Goal: Task Accomplishment & Management: Complete application form

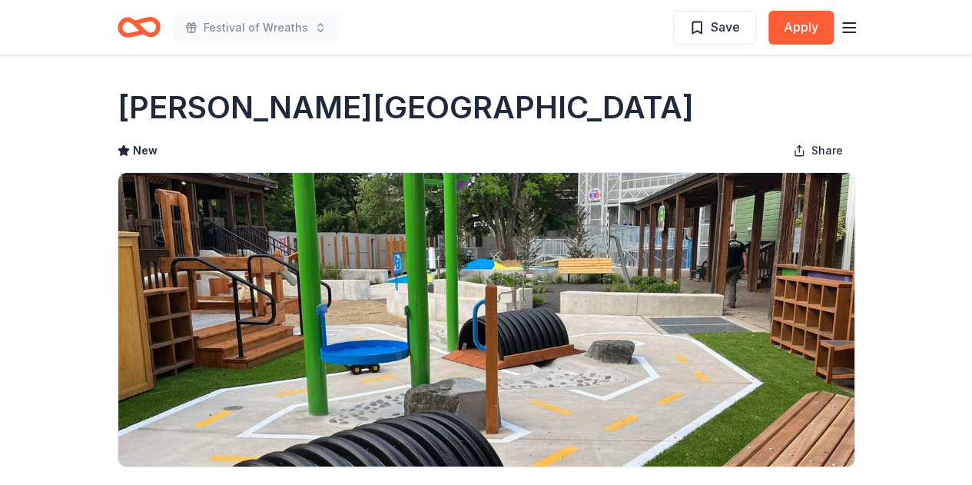
click at [844, 28] on icon "button" at bounding box center [849, 27] width 18 height 18
click at [126, 24] on icon "Home" at bounding box center [139, 27] width 43 height 36
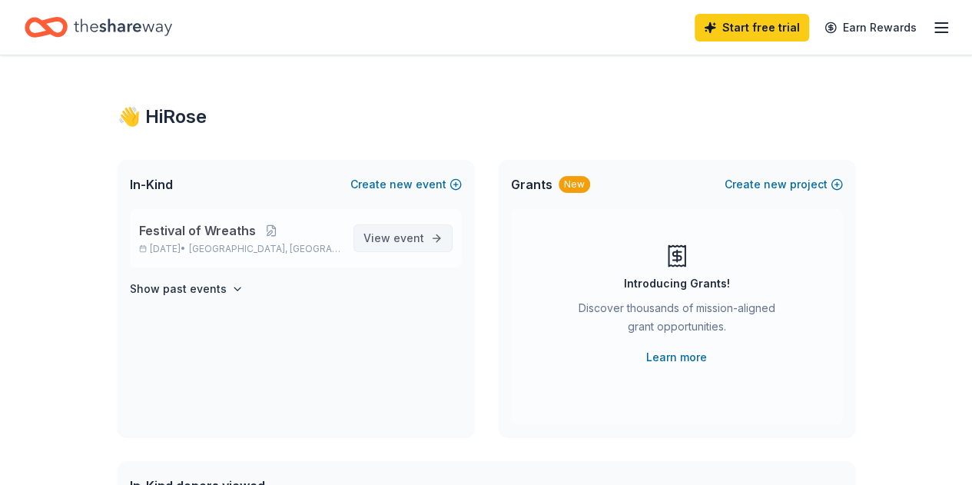
click at [397, 248] on link "View event" at bounding box center [402, 238] width 99 height 28
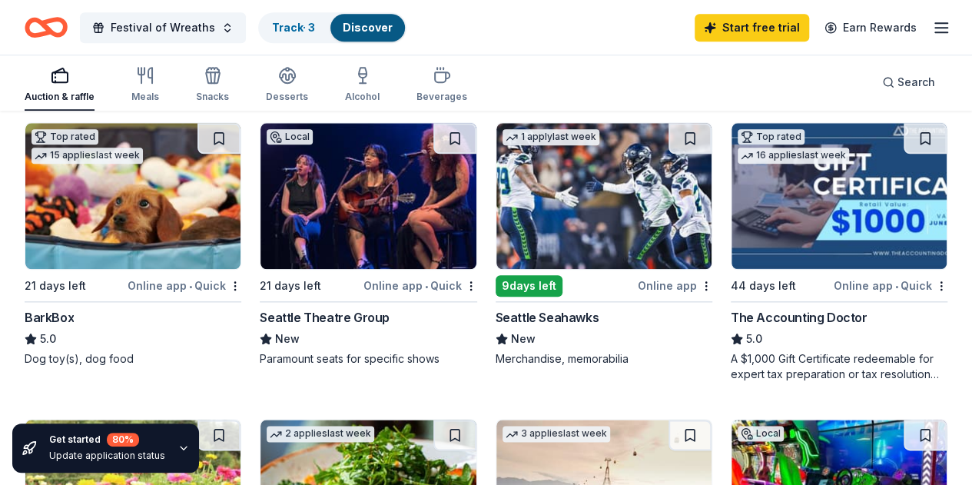
scroll to position [721, 0]
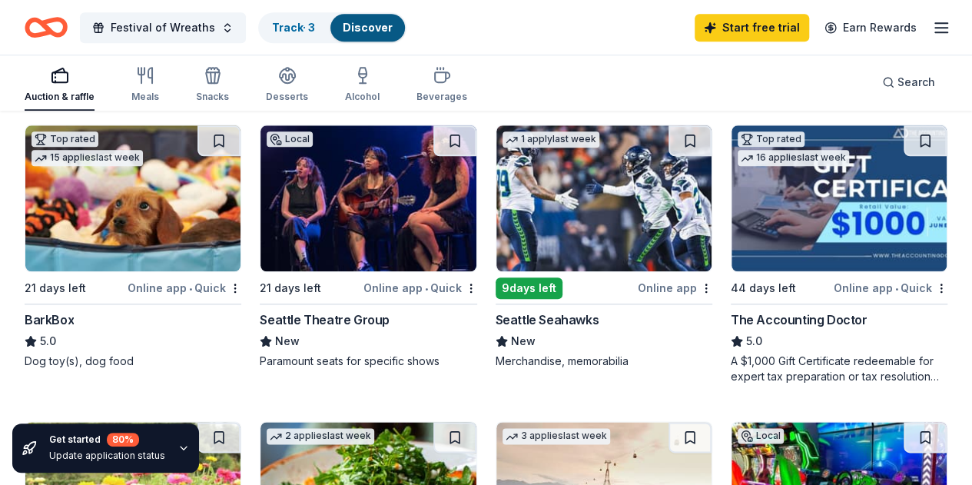
click at [496, 265] on img at bounding box center [603, 198] width 215 height 146
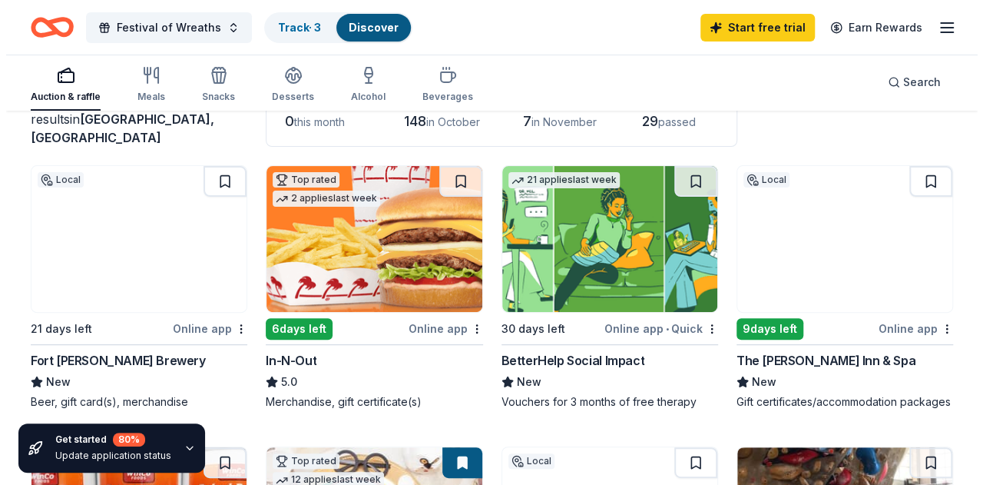
scroll to position [0, 0]
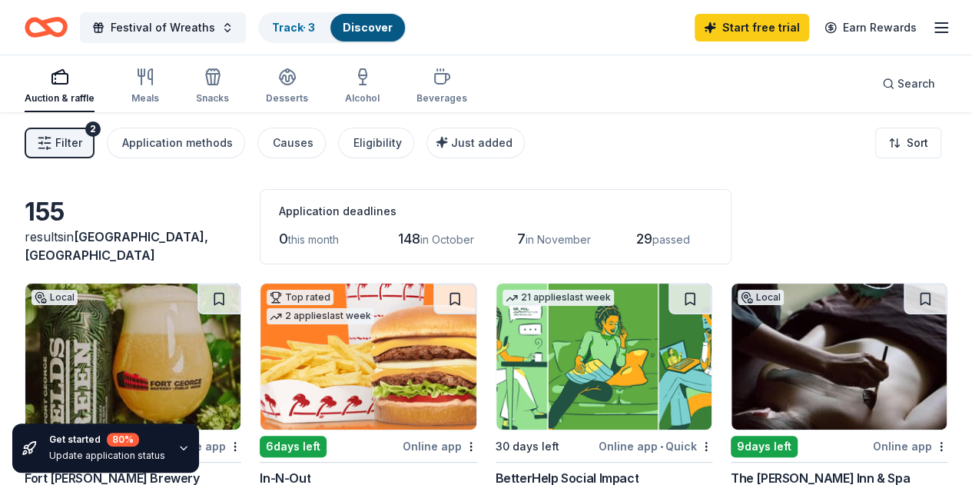
click at [44, 138] on line "button" at bounding box center [41, 138] width 5 height 0
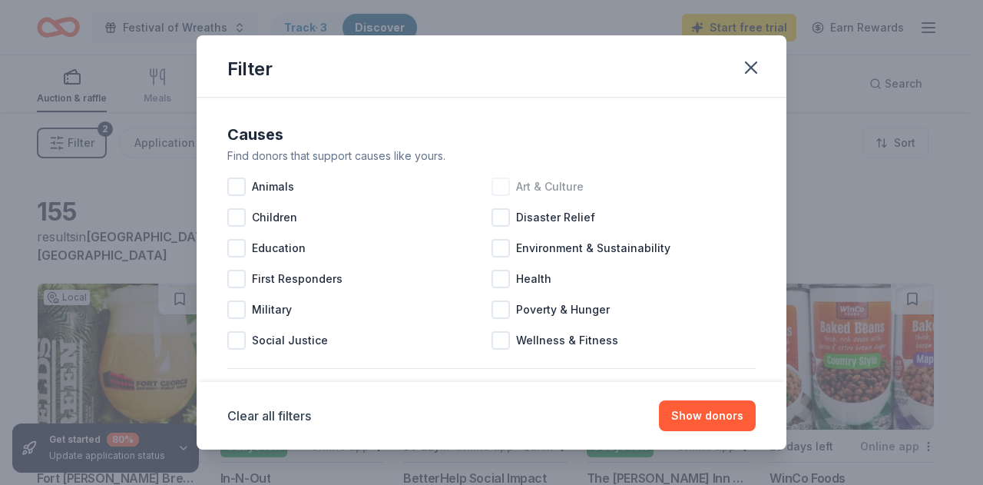
click at [492, 183] on div at bounding box center [501, 186] width 18 height 18
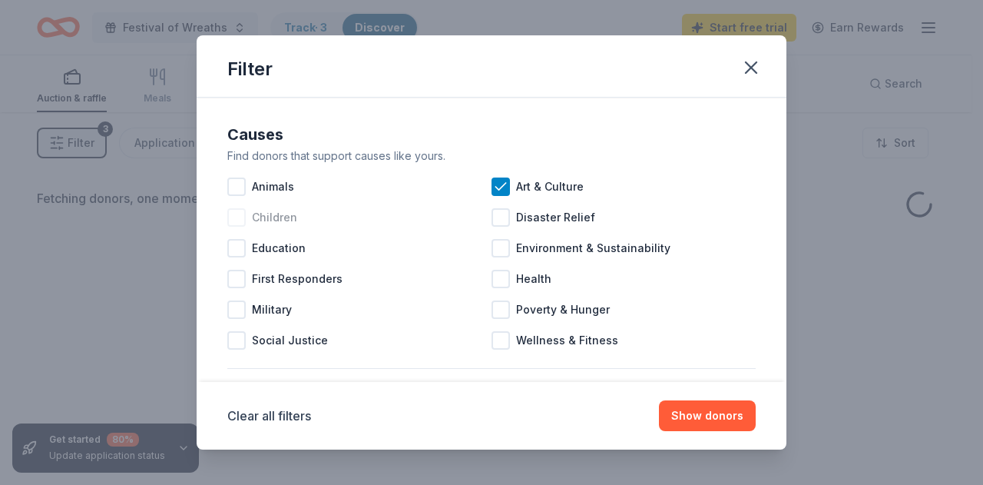
click at [230, 221] on div at bounding box center [236, 217] width 18 height 18
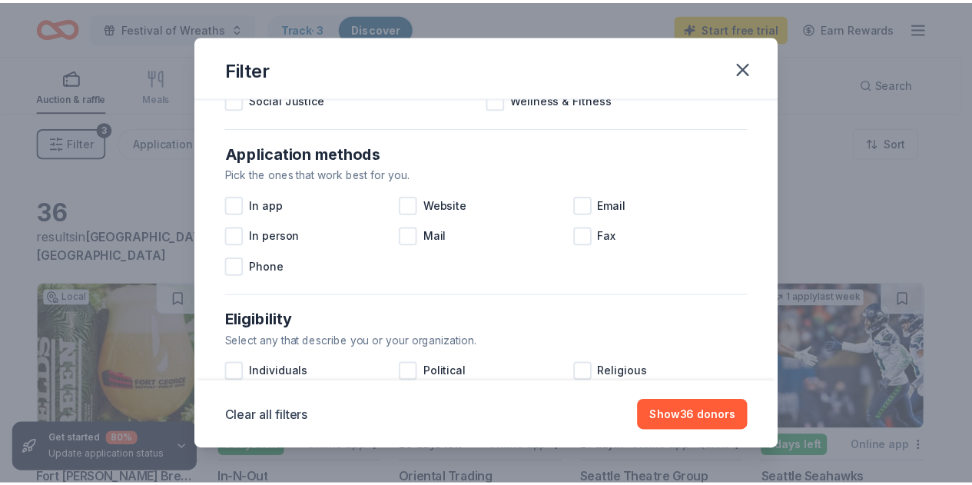
scroll to position [241, 0]
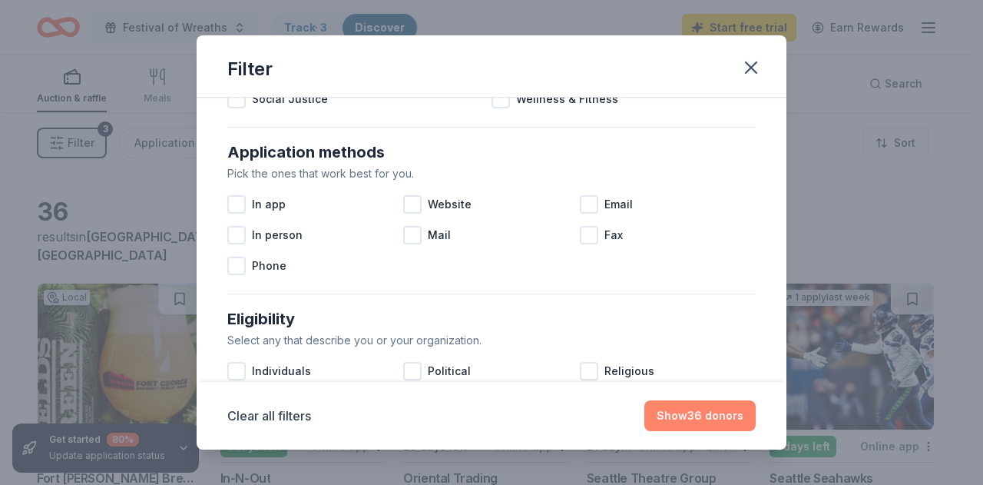
click at [683, 414] on button "Show 36 donors" at bounding box center [700, 415] width 111 height 31
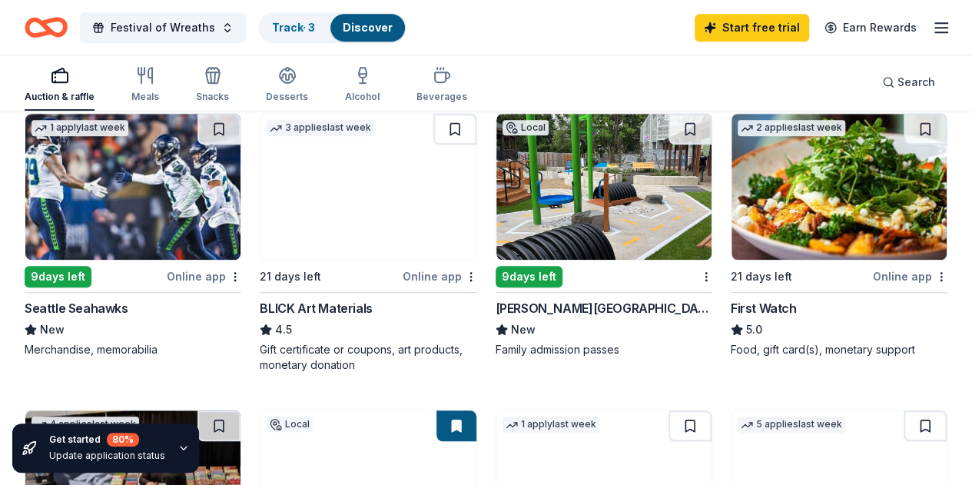
scroll to position [449, 0]
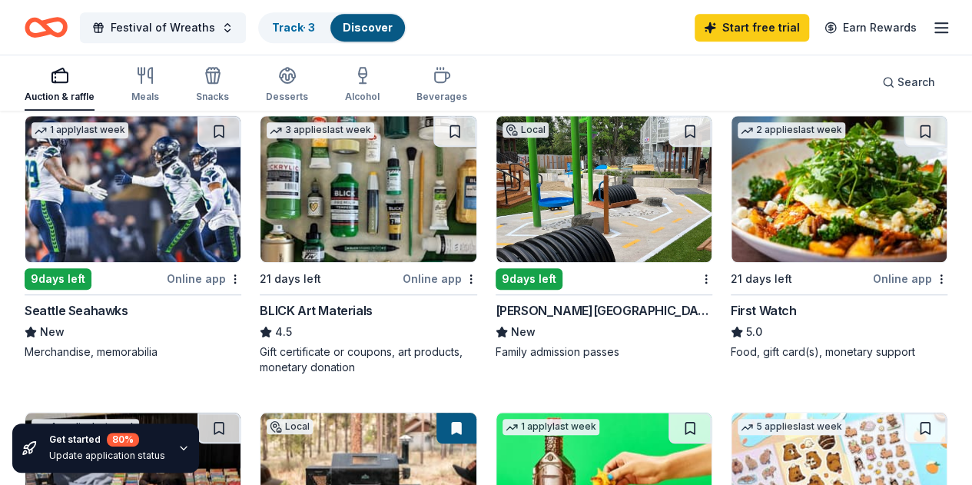
click at [496, 224] on img at bounding box center [603, 189] width 215 height 146
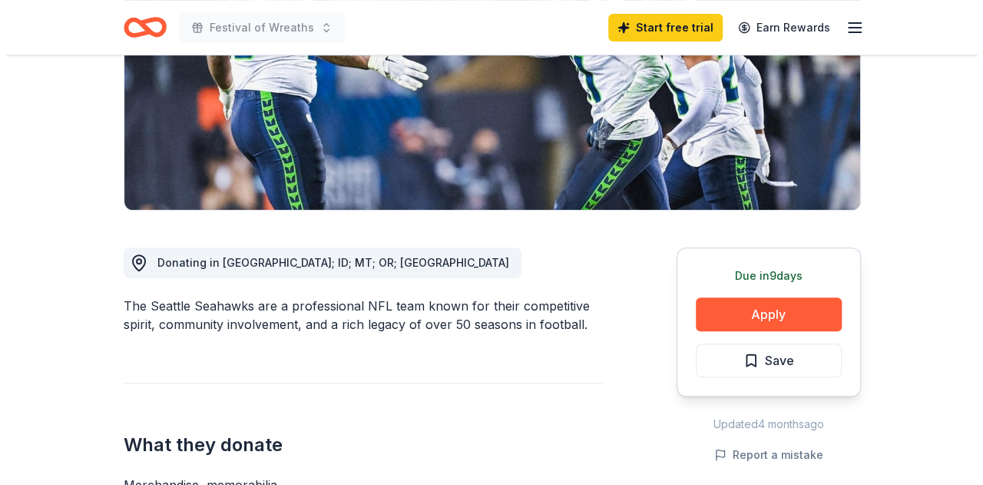
scroll to position [246, 0]
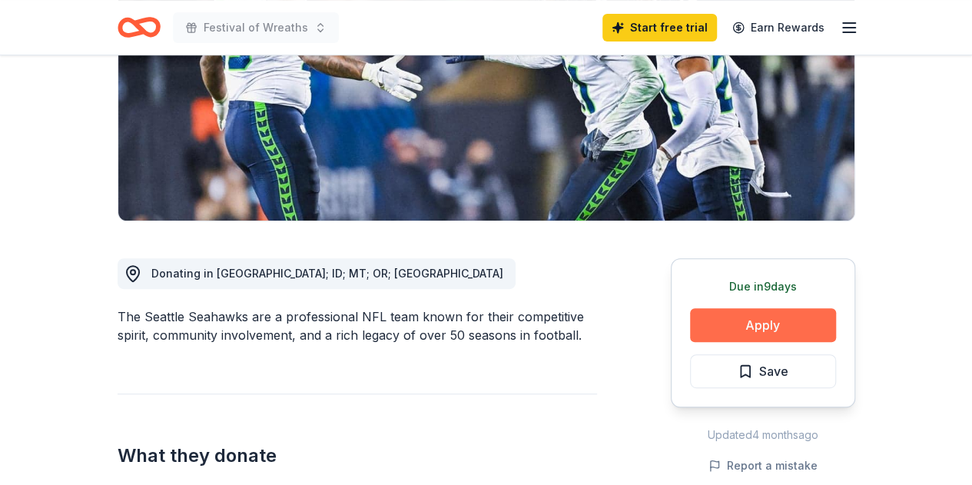
click at [779, 325] on button "Apply" at bounding box center [763, 325] width 146 height 34
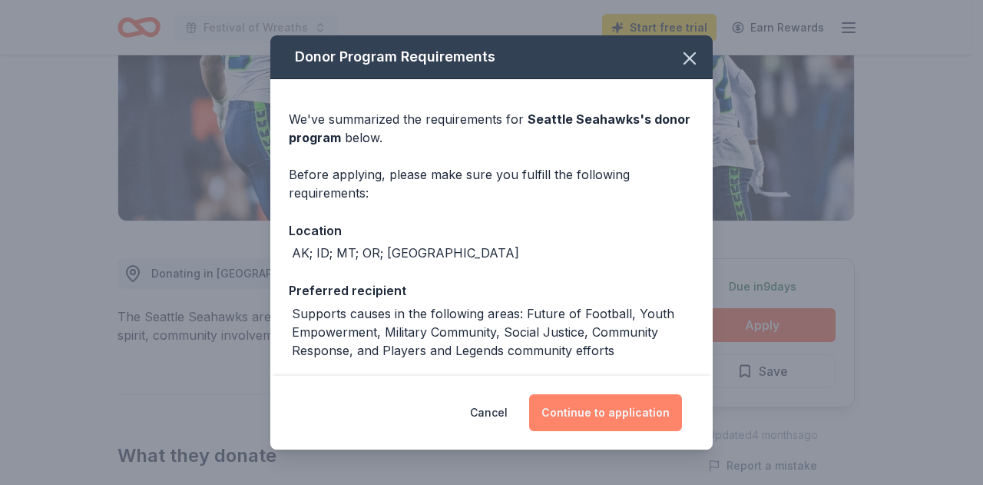
click at [618, 411] on button "Continue to application" at bounding box center [605, 412] width 153 height 37
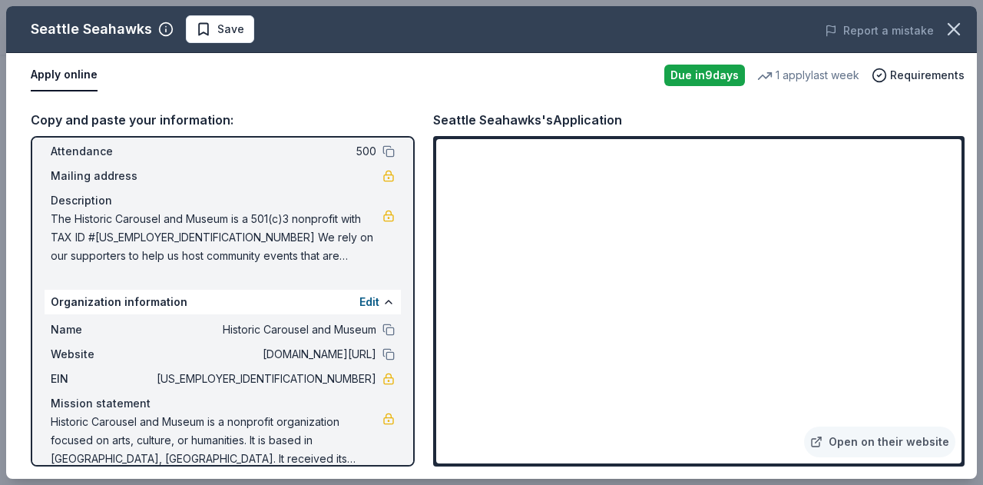
scroll to position [87, 0]
click at [914, 434] on link "Open on their website" at bounding box center [879, 441] width 151 height 31
click at [854, 437] on link "Open on their website" at bounding box center [879, 441] width 151 height 31
drag, startPoint x: 305, startPoint y: 377, endPoint x: 340, endPoint y: 379, distance: 34.6
click at [340, 379] on span "[US_EMPLOYER_IDENTIFICATION_NUMBER]" at bounding box center [265, 379] width 223 height 18
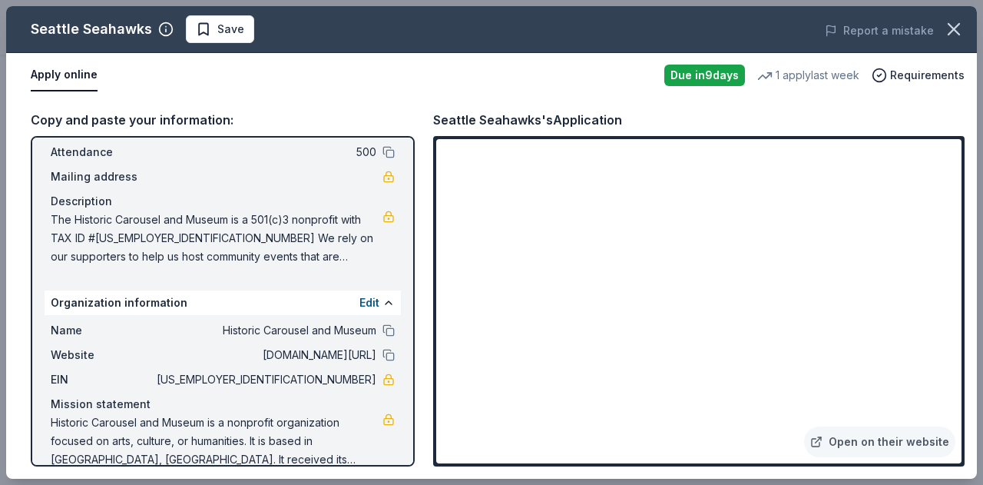
click at [340, 379] on span "[US_EMPLOYER_IDENTIFICATION_NUMBER]" at bounding box center [265, 379] width 223 height 18
drag, startPoint x: 307, startPoint y: 379, endPoint x: 386, endPoint y: 390, distance: 80.0
click at [386, 390] on div "Name Historic Carousel and Museum Website [DOMAIN_NAME][URL] EIN [US_EMPLOYER_I…" at bounding box center [223, 395] width 356 height 160
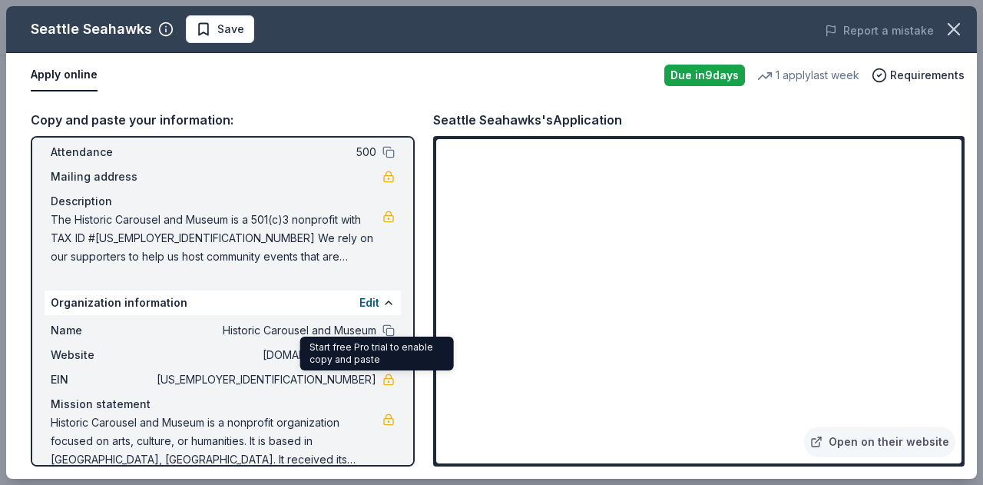
click at [341, 370] on span "[US_EMPLOYER_IDENTIFICATION_NUMBER]" at bounding box center [265, 379] width 223 height 18
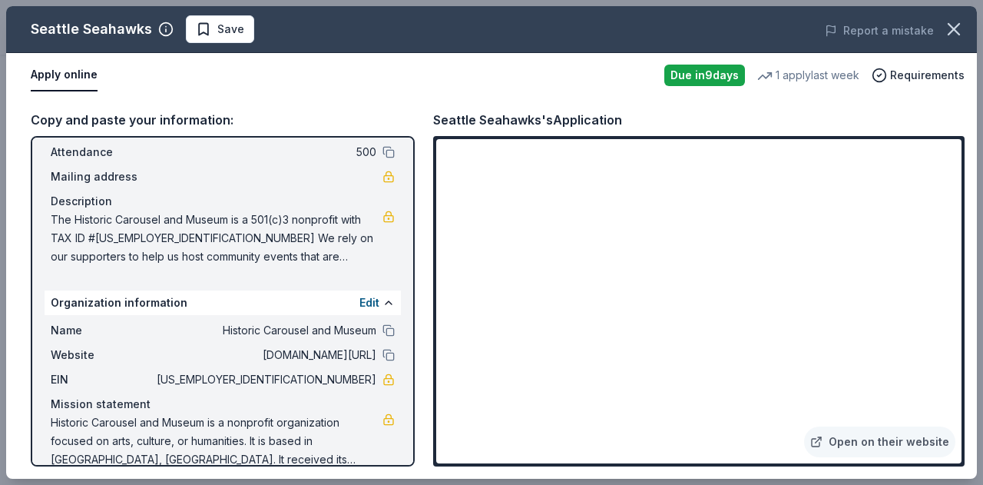
click at [341, 370] on span "[US_EMPLOYER_IDENTIFICATION_NUMBER]" at bounding box center [265, 379] width 223 height 18
click at [334, 389] on div "Name Historic Carousel and Museum Website [DOMAIN_NAME][URL] EIN [US_EMPLOYER_I…" at bounding box center [223, 395] width 356 height 160
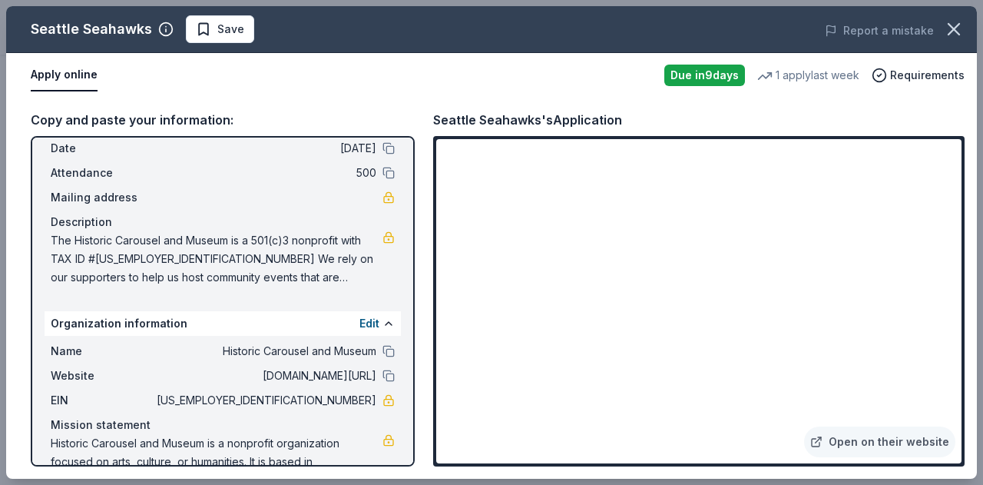
scroll to position [0, 0]
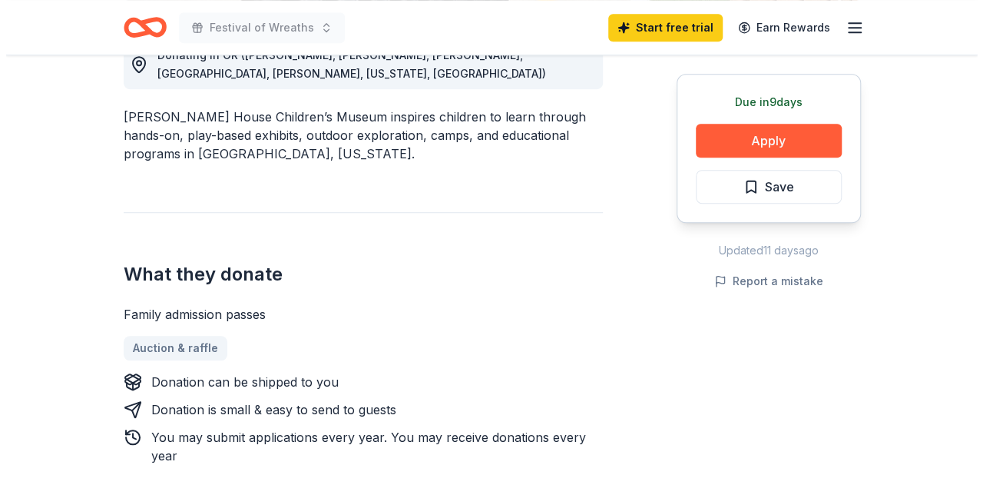
scroll to position [493, 0]
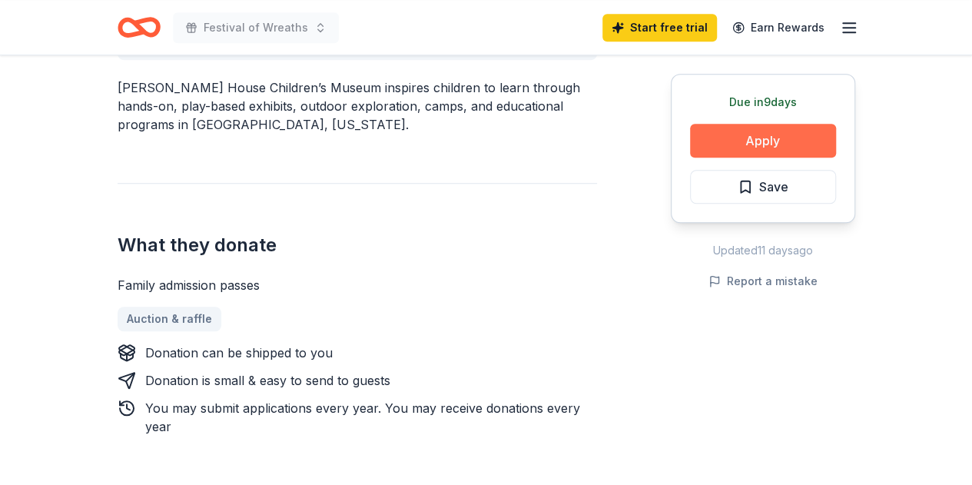
click at [756, 145] on button "Apply" at bounding box center [763, 141] width 146 height 34
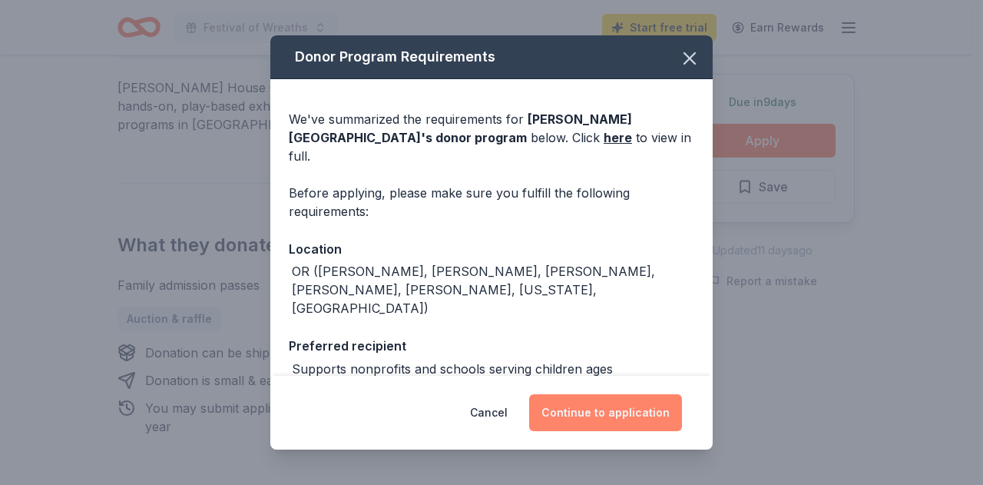
click at [642, 417] on button "Continue to application" at bounding box center [605, 412] width 153 height 37
